Goal: Transaction & Acquisition: Obtain resource

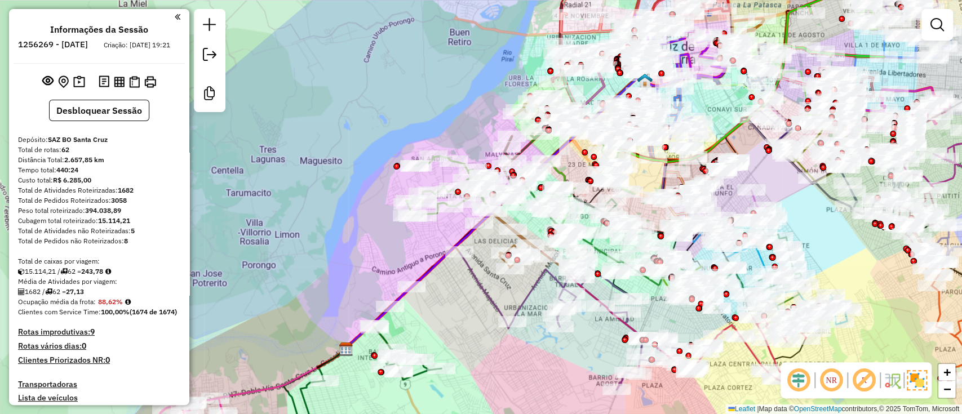
scroll to position [3888, 0]
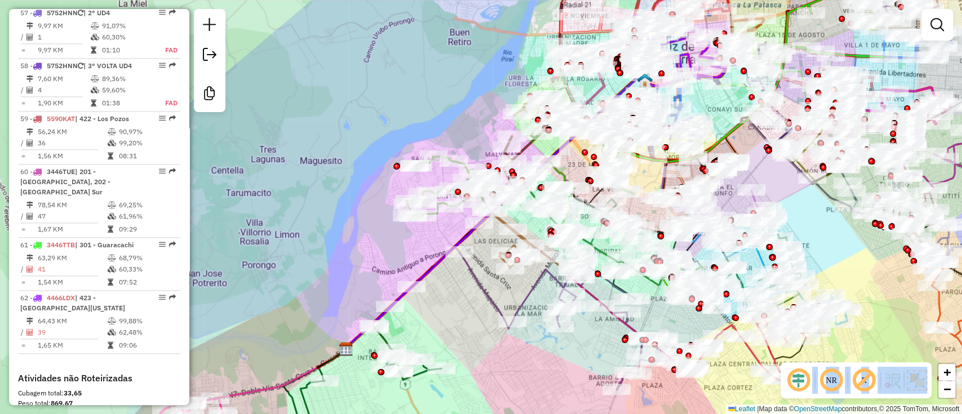
drag, startPoint x: 185, startPoint y: 360, endPoint x: 191, endPoint y: 205, distance: 155.7
click at [191, 205] on hb-router-mapa "Informações da Sessão 1256269 - [DATE] Criação: [DATE] 19:21 Desbloquear Sessão…" at bounding box center [481, 207] width 962 height 414
drag, startPoint x: 185, startPoint y: 372, endPoint x: 190, endPoint y: 268, distance: 103.8
click at [190, 268] on hb-router-mapa "Informações da Sessão 1256269 - [DATE] Criação: [DATE] 19:21 Desbloquear Sessão…" at bounding box center [481, 207] width 962 height 414
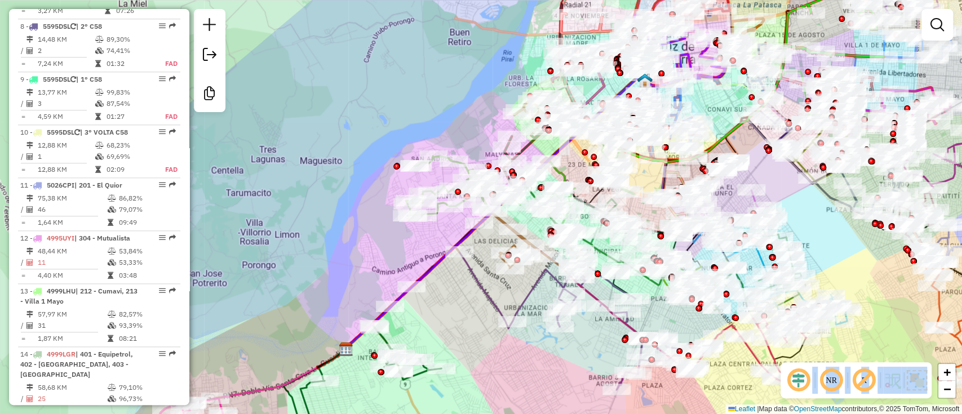
scroll to position [0, 0]
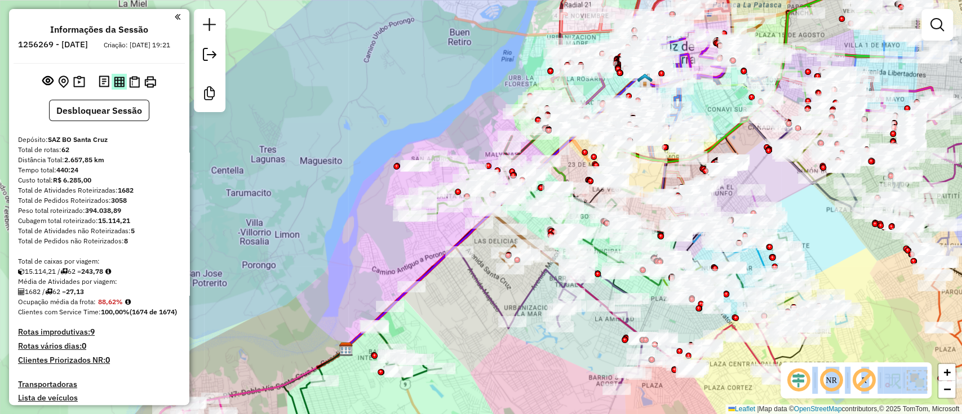
click at [117, 87] on img at bounding box center [119, 82] width 11 height 11
click at [139, 90] on button at bounding box center [134, 82] width 15 height 16
click at [149, 88] on img at bounding box center [150, 82] width 12 height 12
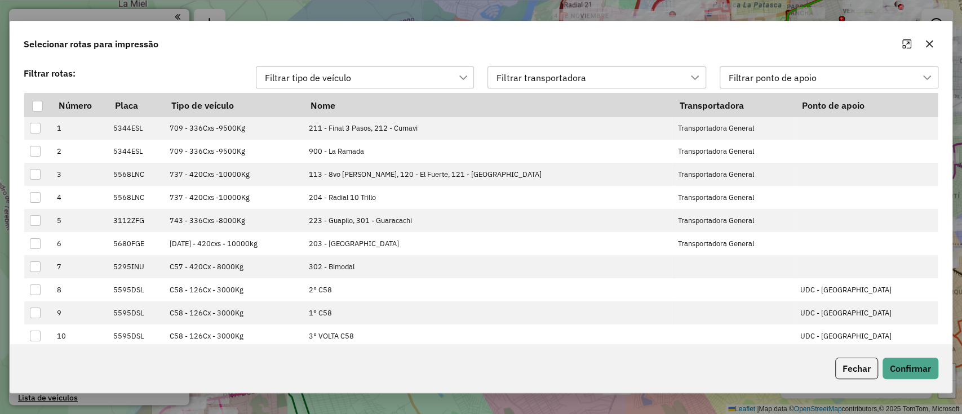
scroll to position [8, 50]
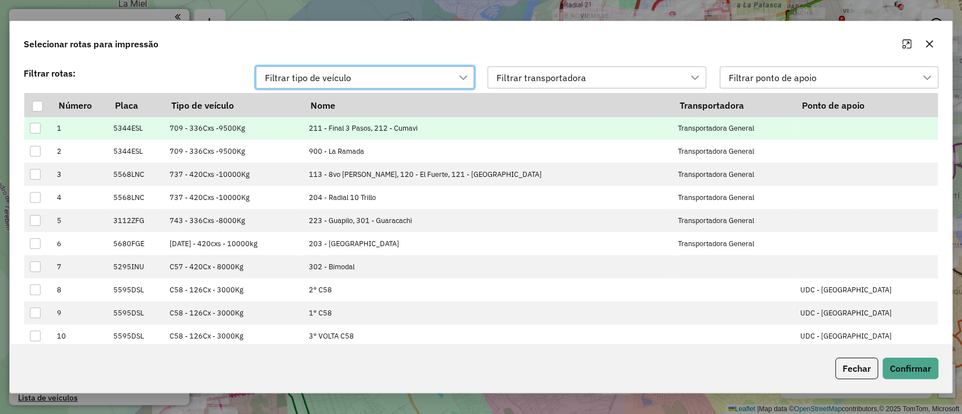
click at [37, 129] on div at bounding box center [35, 128] width 11 height 11
click at [37, 127] on icon at bounding box center [36, 128] width 8 height 8
click at [37, 127] on div at bounding box center [35, 128] width 11 height 11
click at [906, 361] on button "Confirmar" at bounding box center [910, 368] width 56 height 21
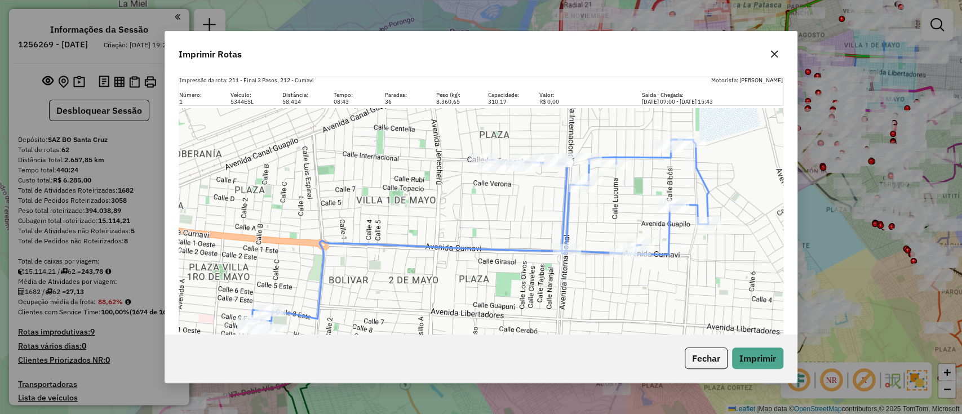
scroll to position [27, 0]
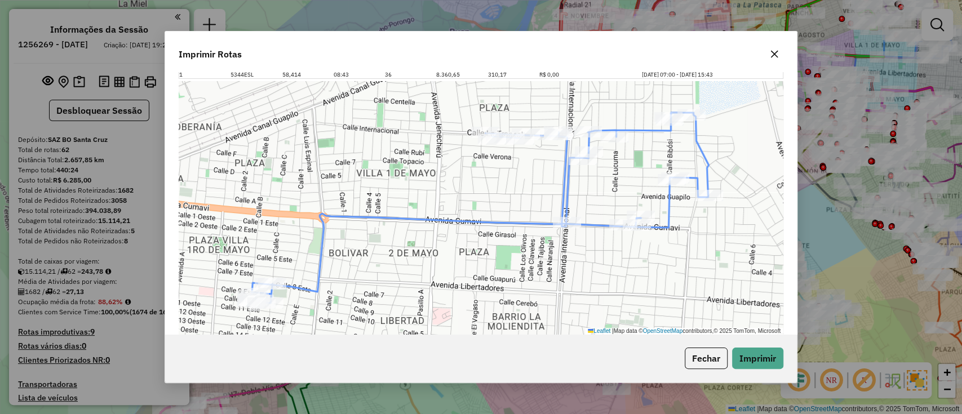
drag, startPoint x: 320, startPoint y: 287, endPoint x: 307, endPoint y: 218, distance: 70.6
click at [307, 218] on div "Leaflet | Map data © OpenStreetMap contributors,© 2025 TomTom, Microsoft" at bounding box center [481, 208] width 605 height 254
click at [695, 365] on button "Fechar" at bounding box center [706, 358] width 43 height 21
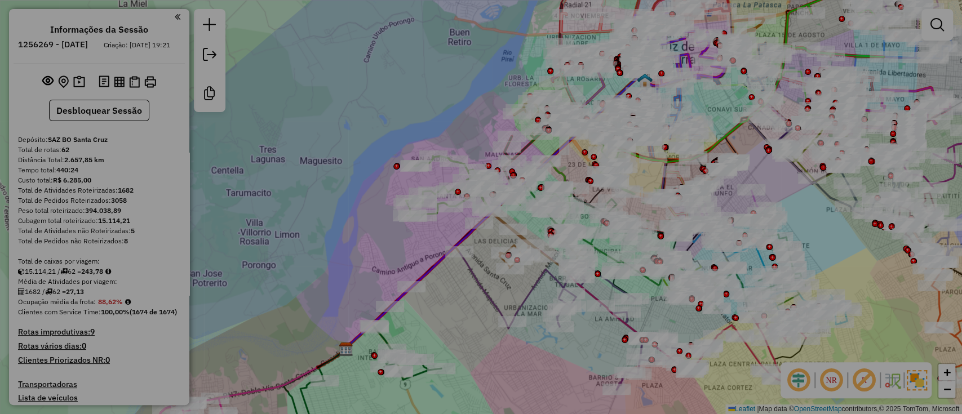
scroll to position [0, 0]
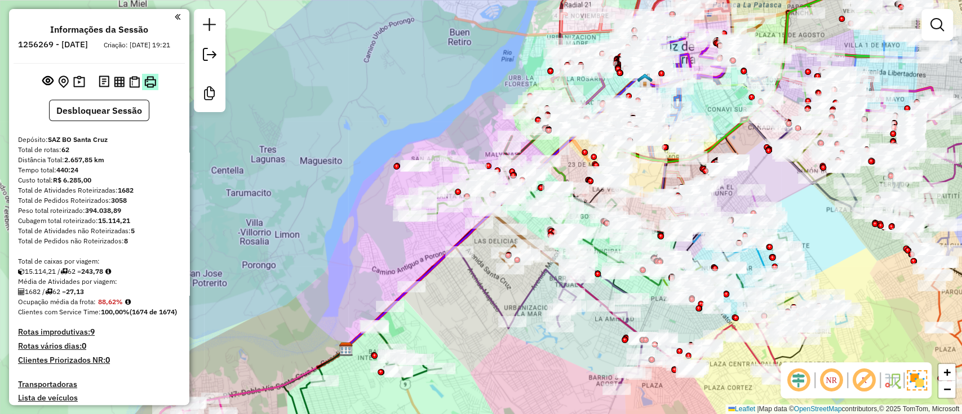
click at [151, 84] on button at bounding box center [150, 82] width 16 height 16
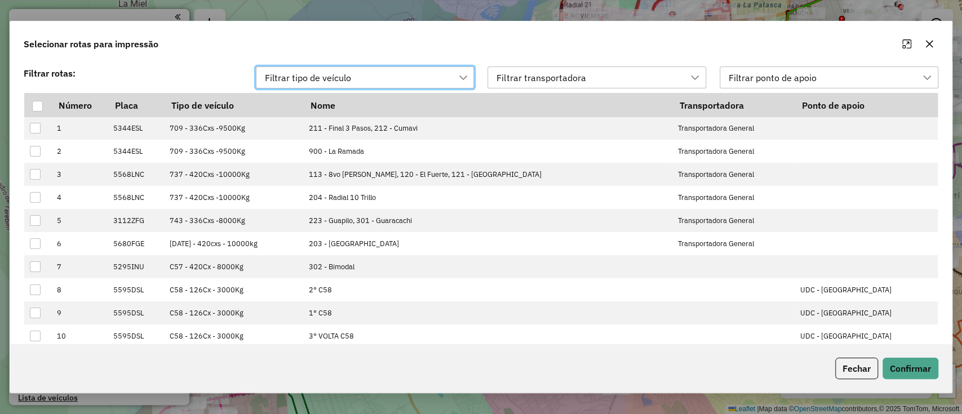
scroll to position [8, 50]
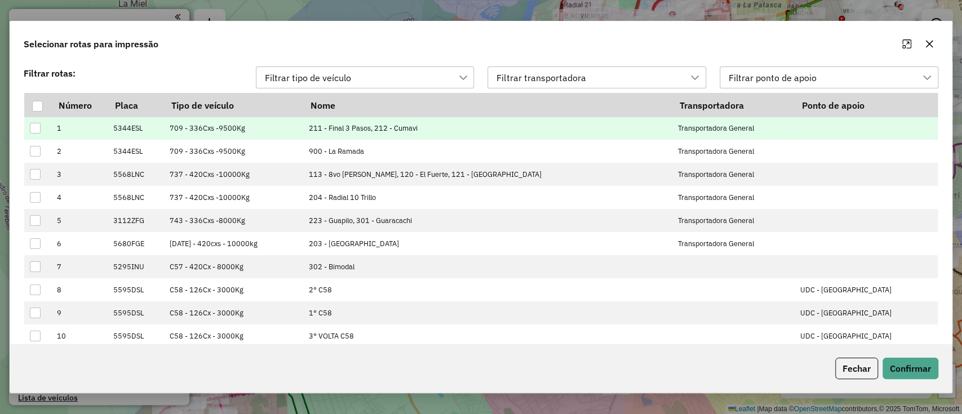
click at [37, 132] on div at bounding box center [35, 128] width 11 height 11
click at [911, 365] on button "Confirmar" at bounding box center [910, 368] width 56 height 21
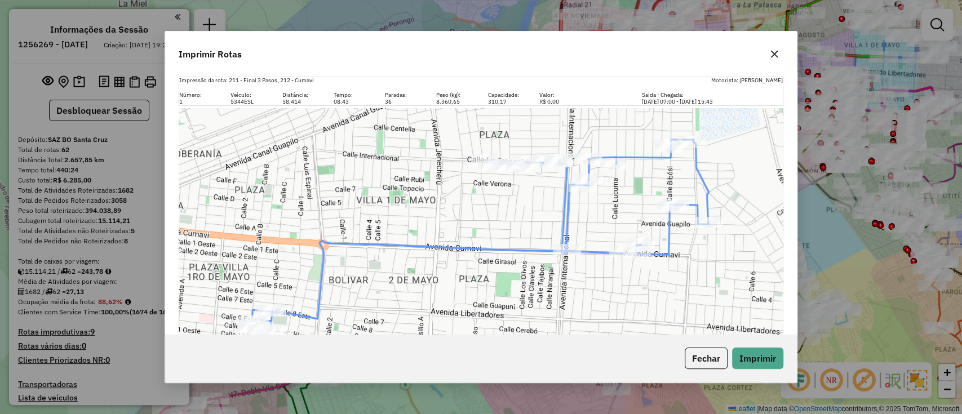
scroll to position [27, 0]
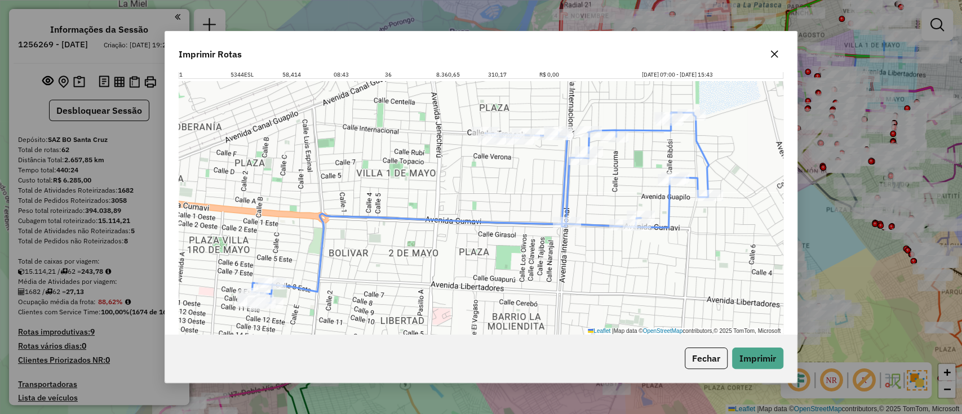
click at [699, 185] on icon at bounding box center [480, 208] width 458 height 190
select select "**********"
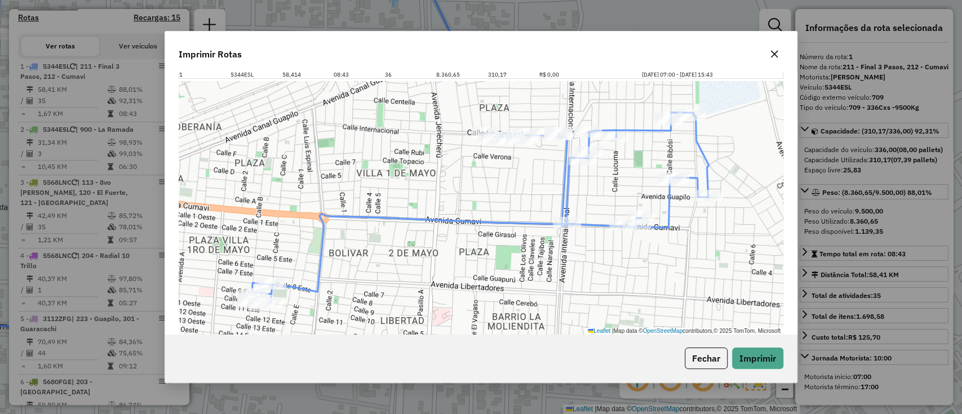
scroll to position [461, 0]
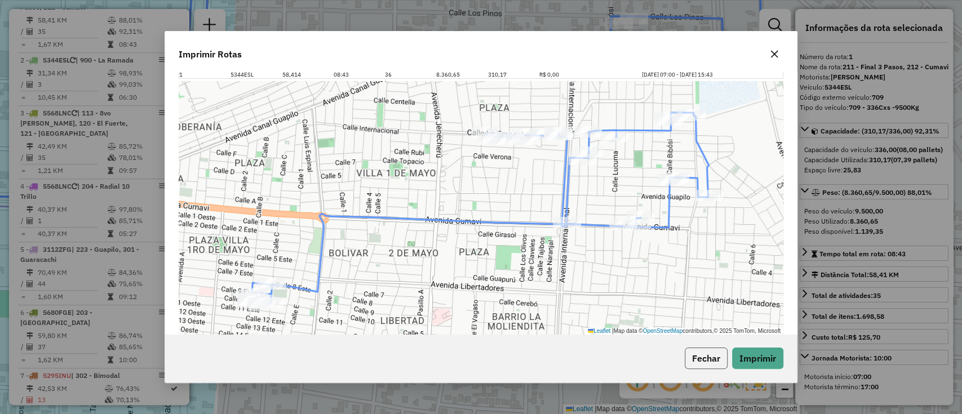
click at [718, 357] on button "Fechar" at bounding box center [706, 358] width 43 height 21
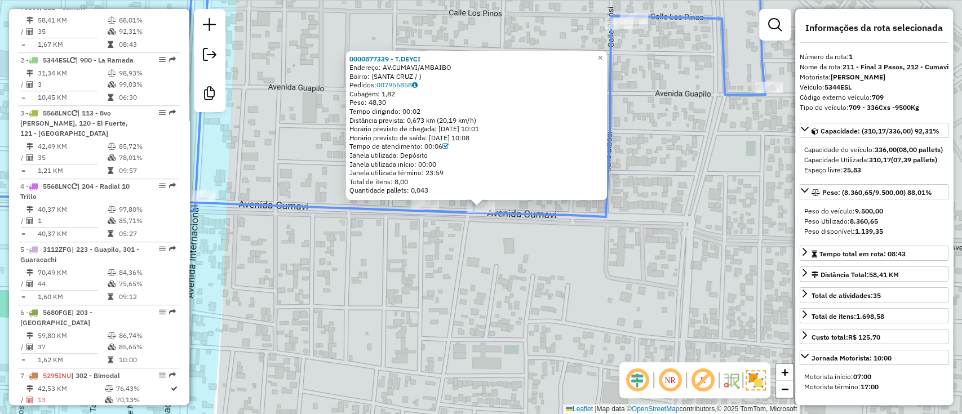
scroll to position [0, 0]
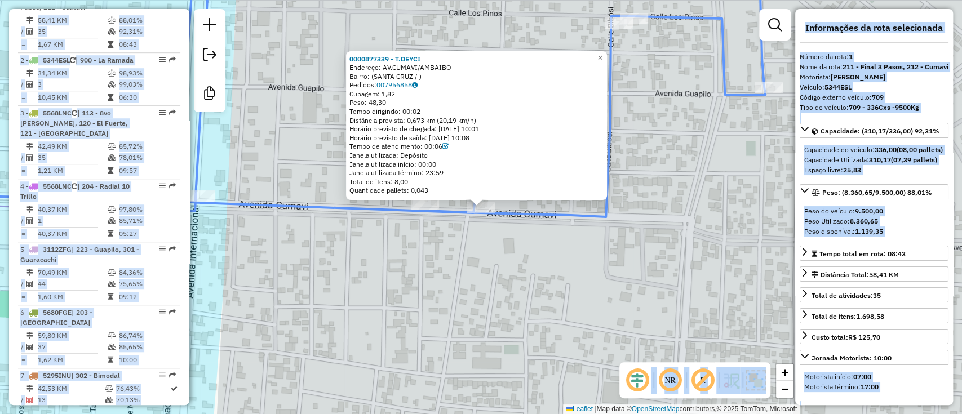
drag, startPoint x: 192, startPoint y: 29, endPoint x: 194, endPoint y: 2, distance: 27.7
click at [194, 2] on hb-router-mapa "Informações da Sessão 1256269 - [DATE] Criação: [DATE] 19:21 Desbloquear Sessão…" at bounding box center [481, 207] width 962 height 414
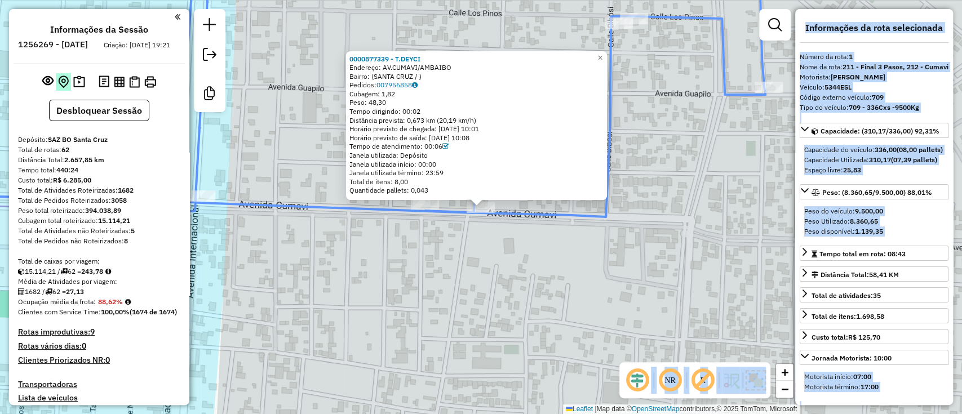
click at [64, 88] on img at bounding box center [63, 82] width 11 height 13
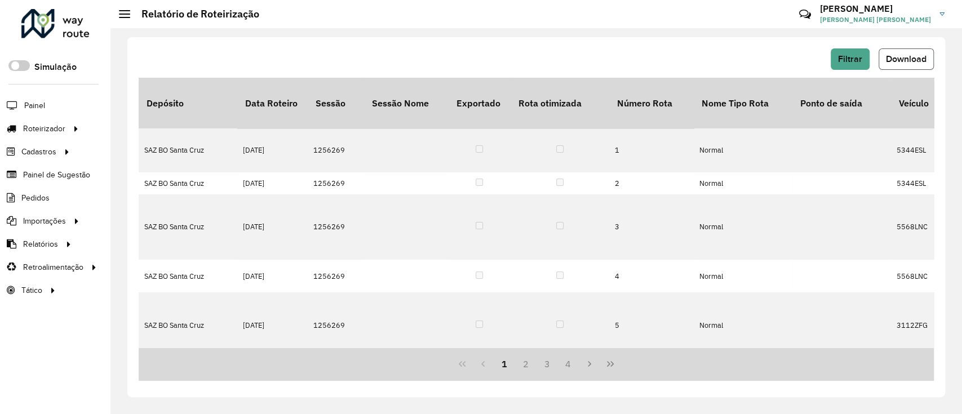
click at [919, 52] on button "Download" at bounding box center [906, 58] width 55 height 21
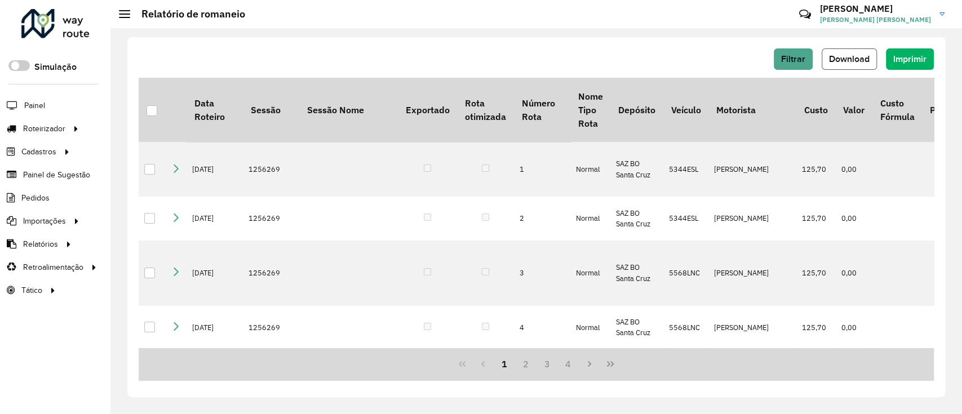
click at [861, 66] on button "Download" at bounding box center [849, 58] width 55 height 21
